Goal: Contribute content

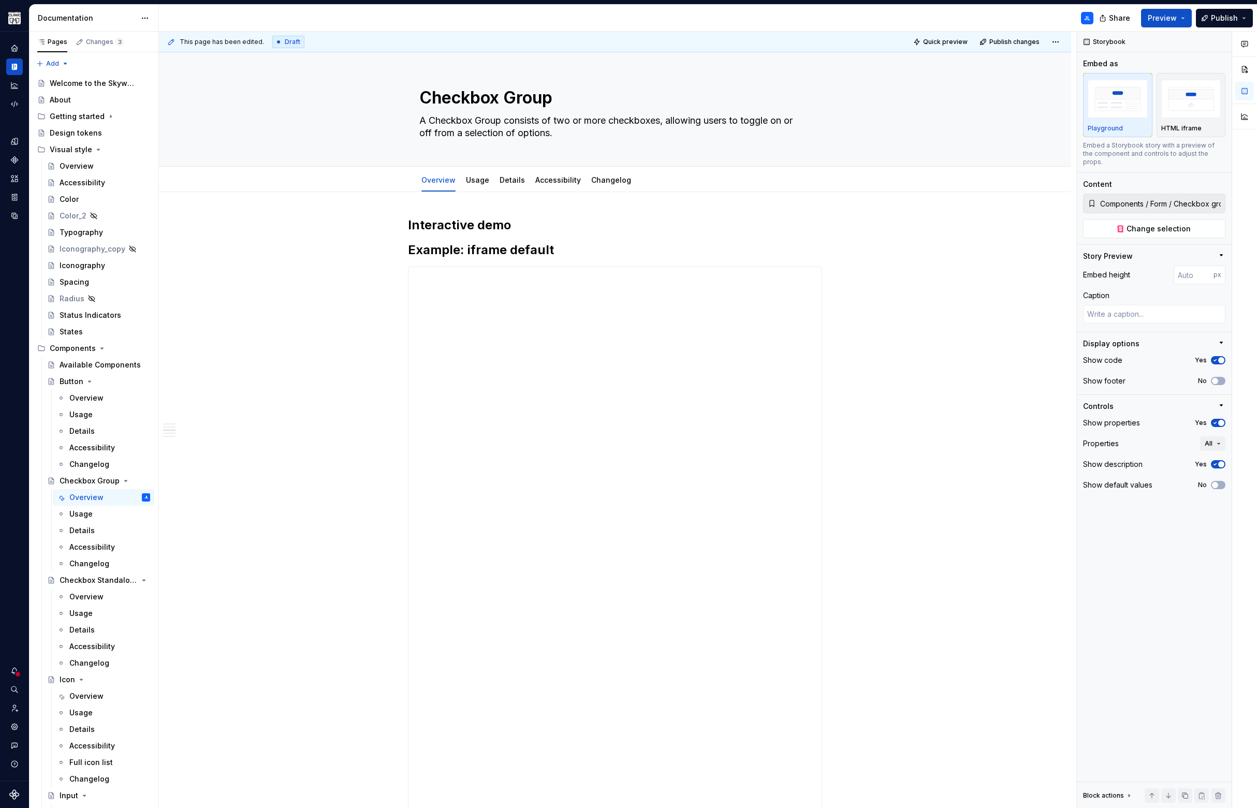
scroll to position [1061, 0]
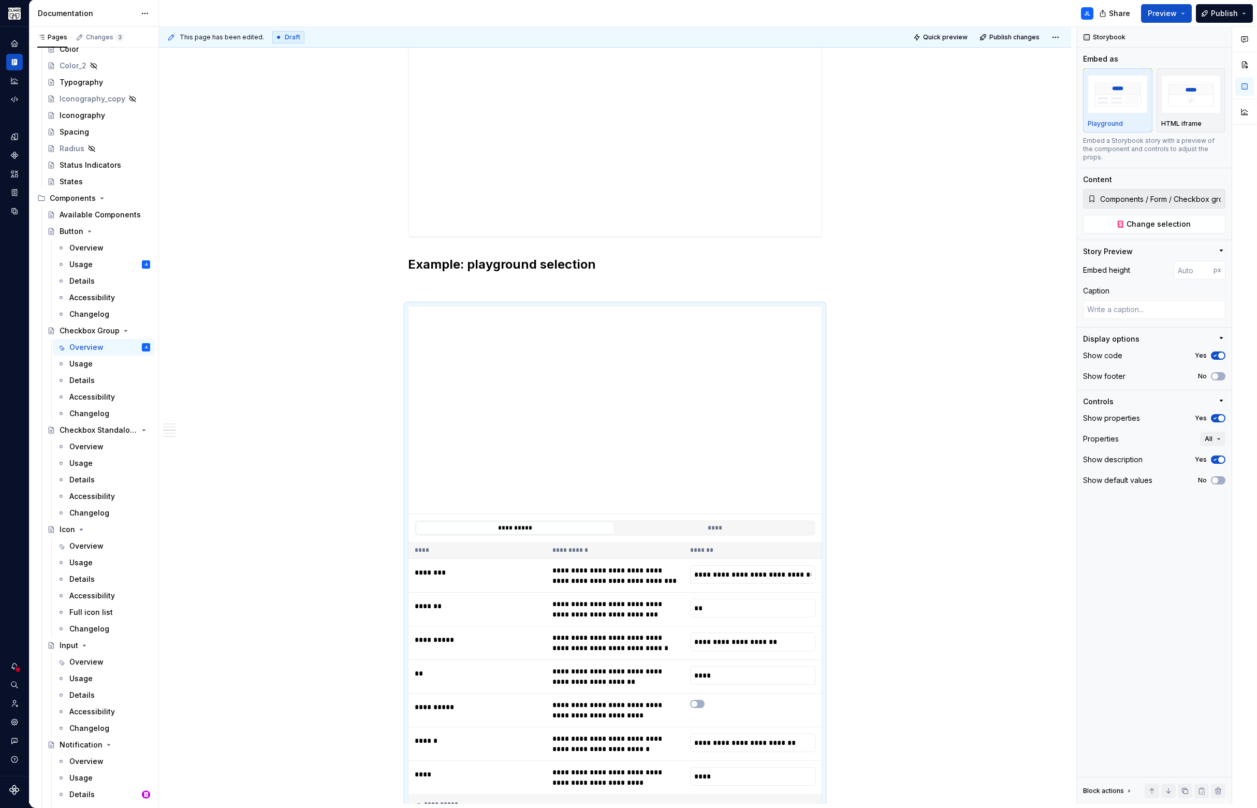
type textarea "*"
type input "**********"
type textarea "*"
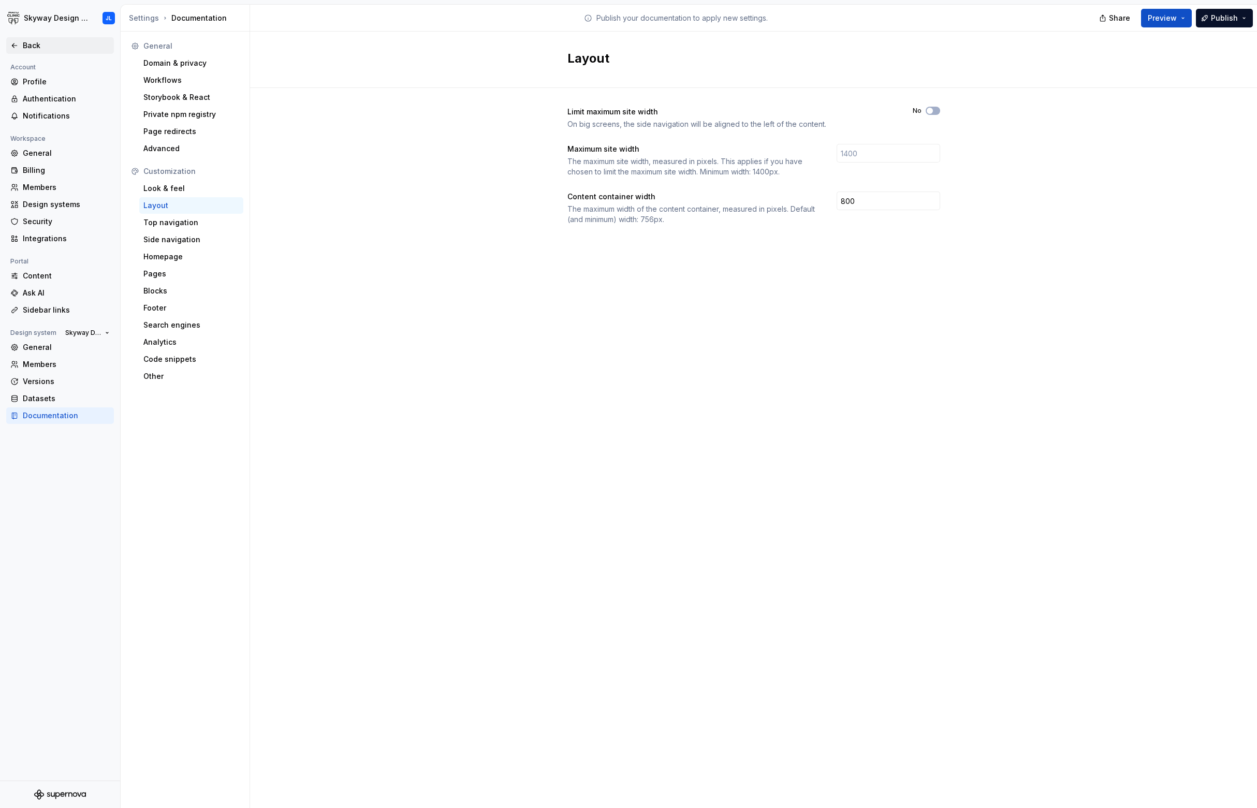
click at [19, 42] on div "Back" at bounding box center [59, 45] width 99 height 10
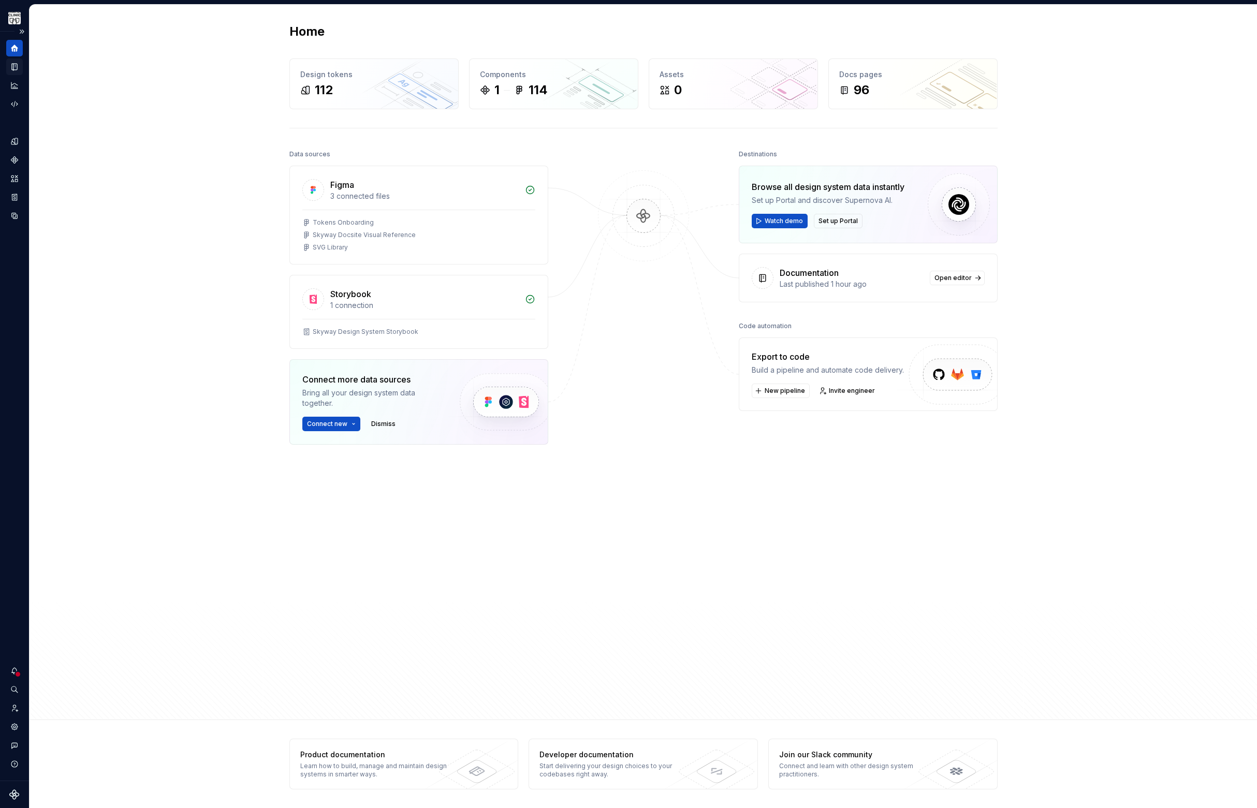
click at [16, 64] on icon "Documentation" at bounding box center [14, 67] width 5 height 7
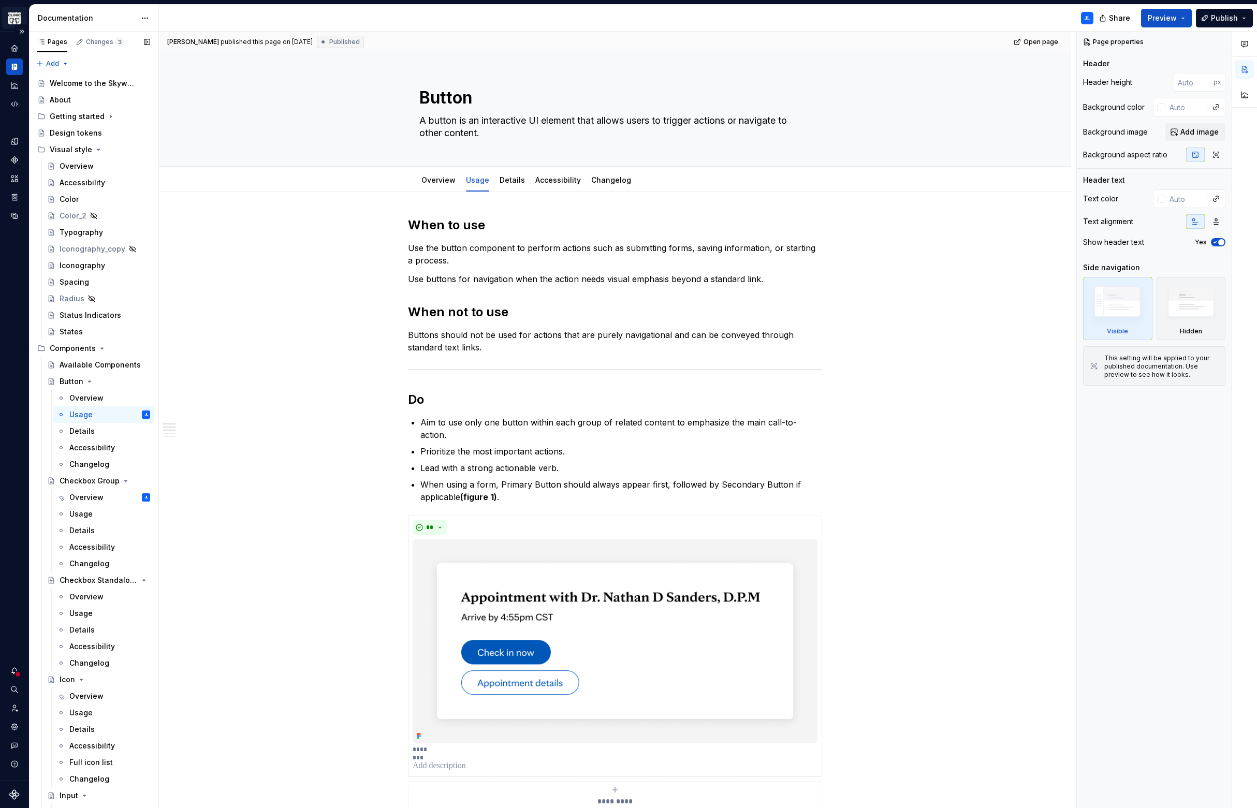
click at [19, 15] on html "Skyway Design System JL Design system data Documentation JL Share Preview Publi…" at bounding box center [628, 404] width 1257 height 808
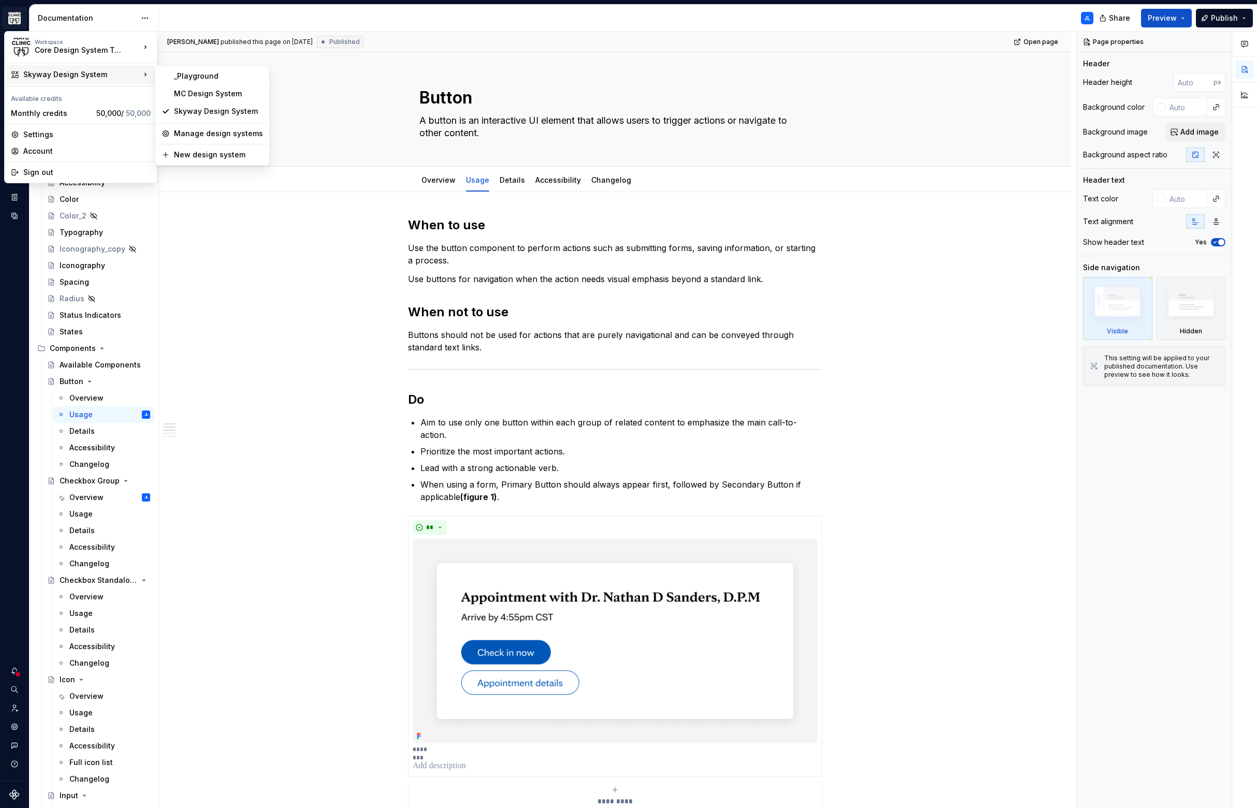
click at [309, 261] on html "Skyway Design System JL Design system data Documentation JL Share Preview Publi…" at bounding box center [628, 404] width 1257 height 808
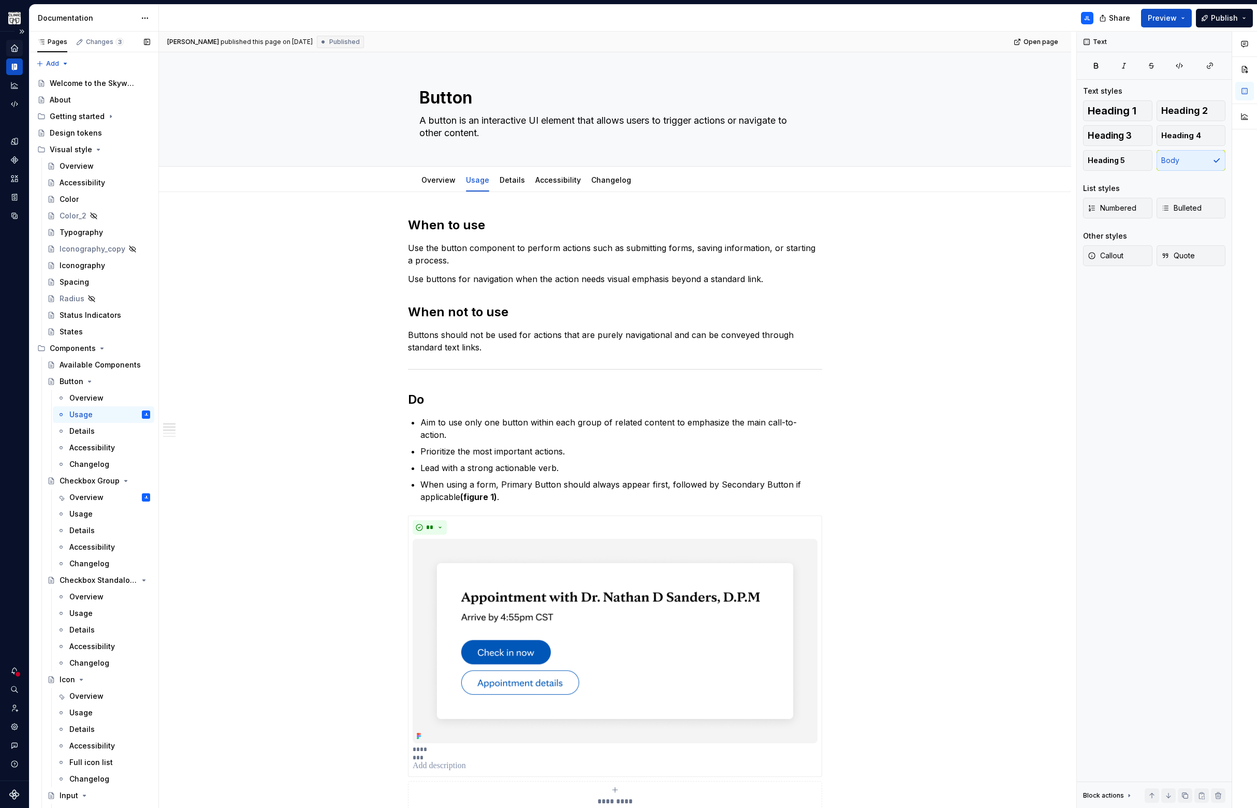
type textarea "*"
